Goal: Task Accomplishment & Management: Manage account settings

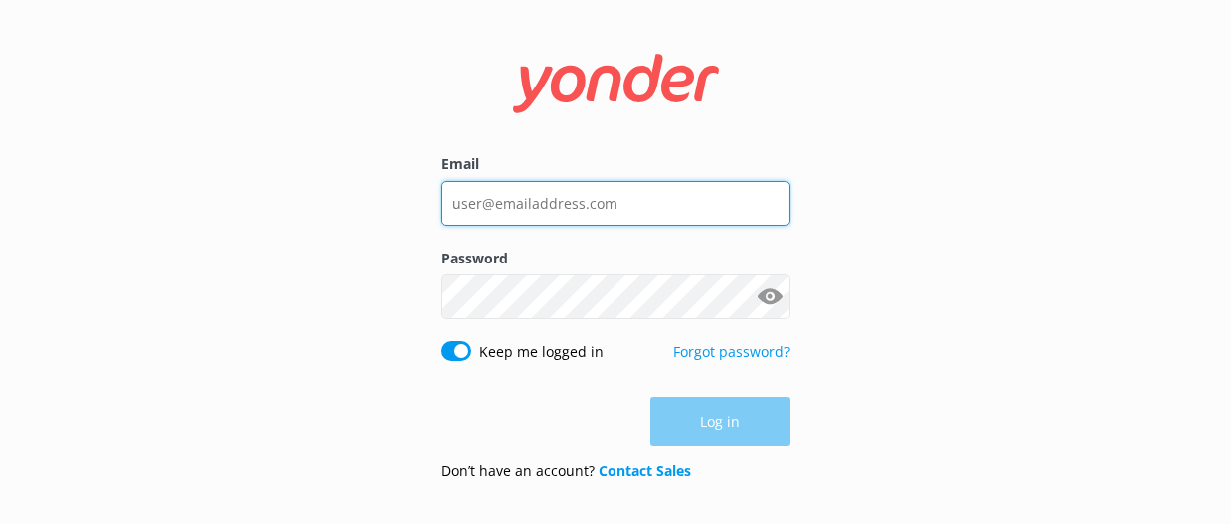
type input "[EMAIL_ADDRESS][DOMAIN_NAME]"
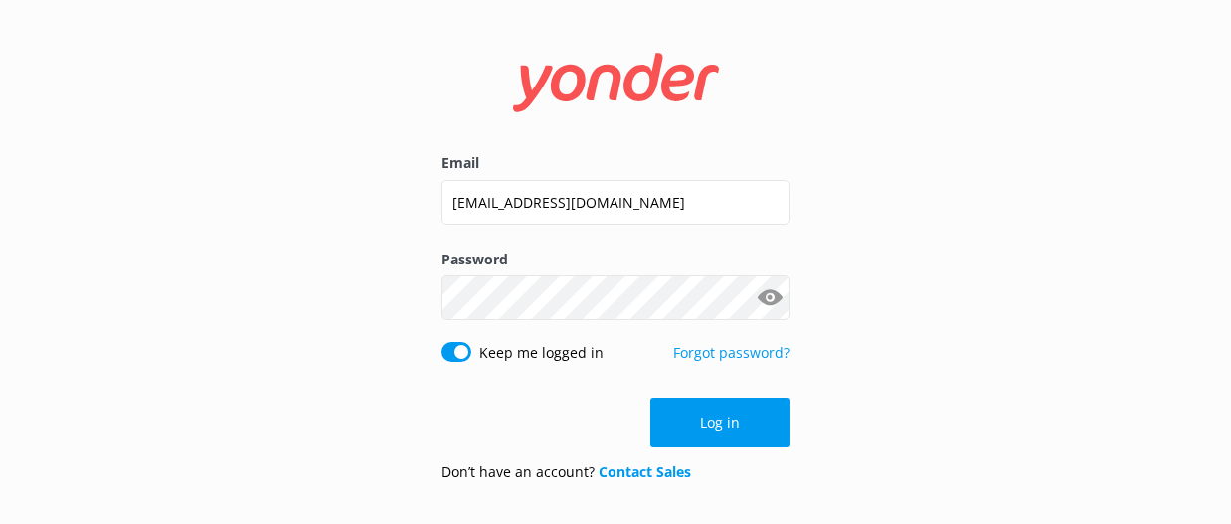
click at [328, 205] on div "Email [EMAIL_ADDRESS][DOMAIN_NAME] Password Show password Keep me logged in For…" at bounding box center [615, 262] width 1231 height 524
click at [733, 426] on button "Log in" at bounding box center [719, 423] width 139 height 50
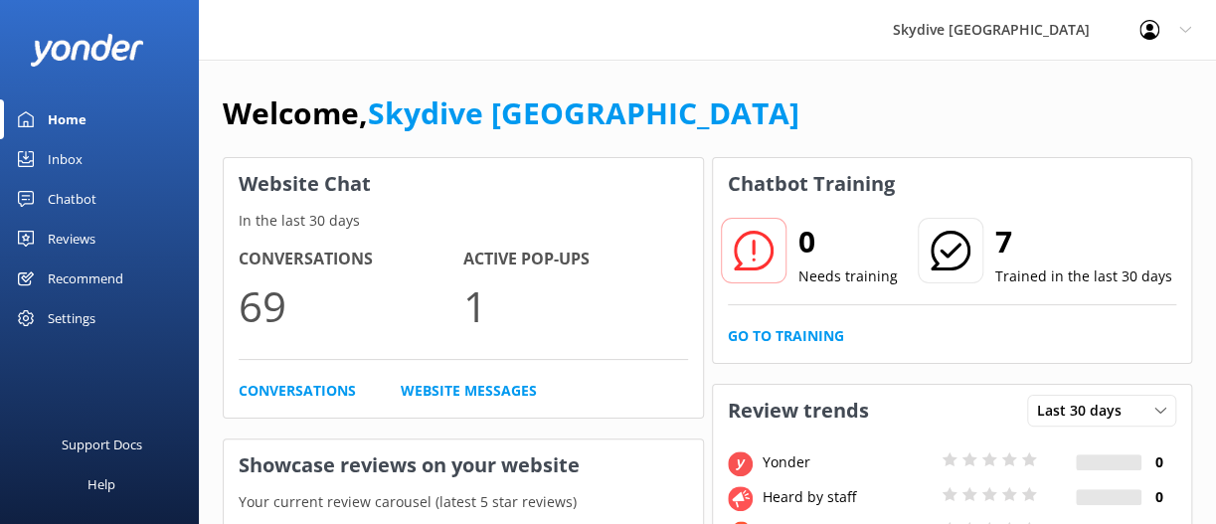
click at [104, 154] on link "Inbox" at bounding box center [99, 159] width 199 height 40
